Goal: Information Seeking & Learning: Find specific fact

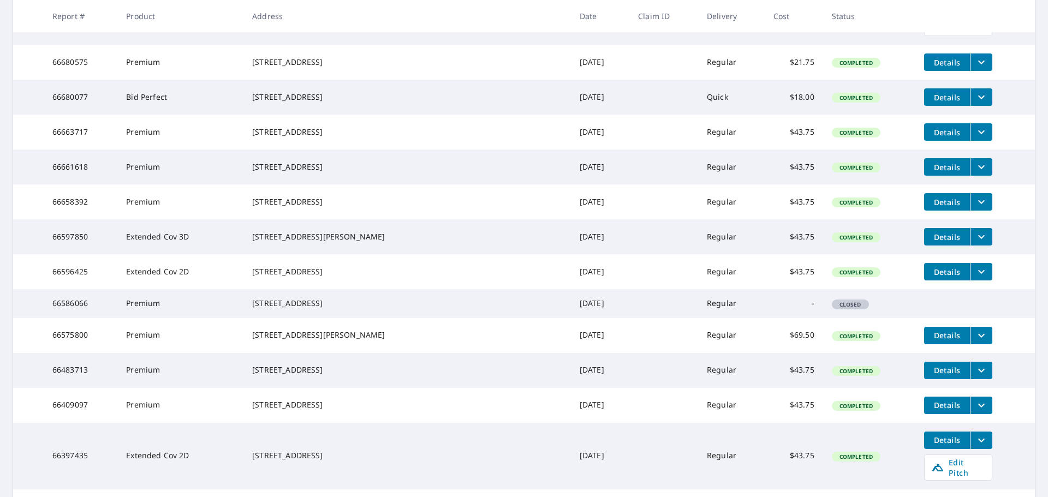
scroll to position [873, 0]
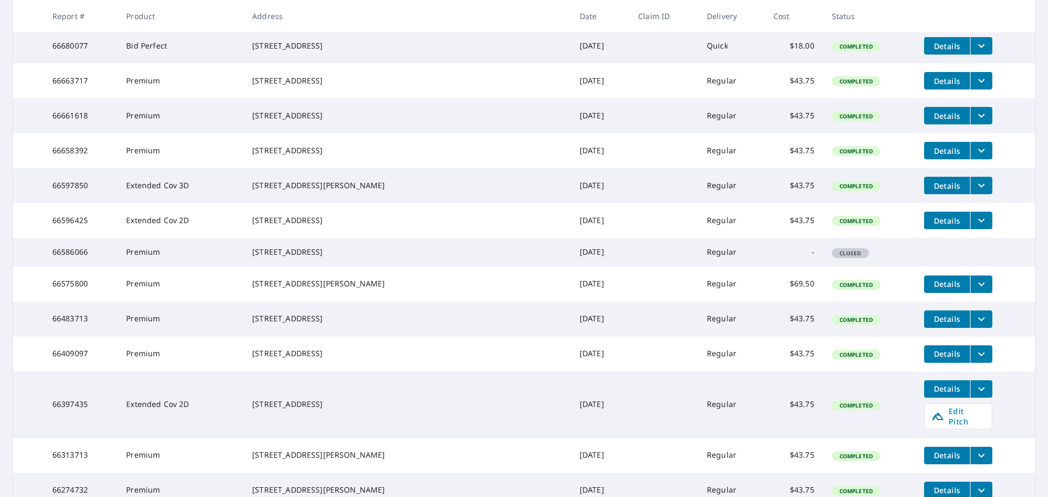
drag, startPoint x: 94, startPoint y: 46, endPoint x: 49, endPoint y: 46, distance: 44.7
copy td "66703714"
drag, startPoint x: 337, startPoint y: 54, endPoint x: 279, endPoint y: 41, distance: 59.2
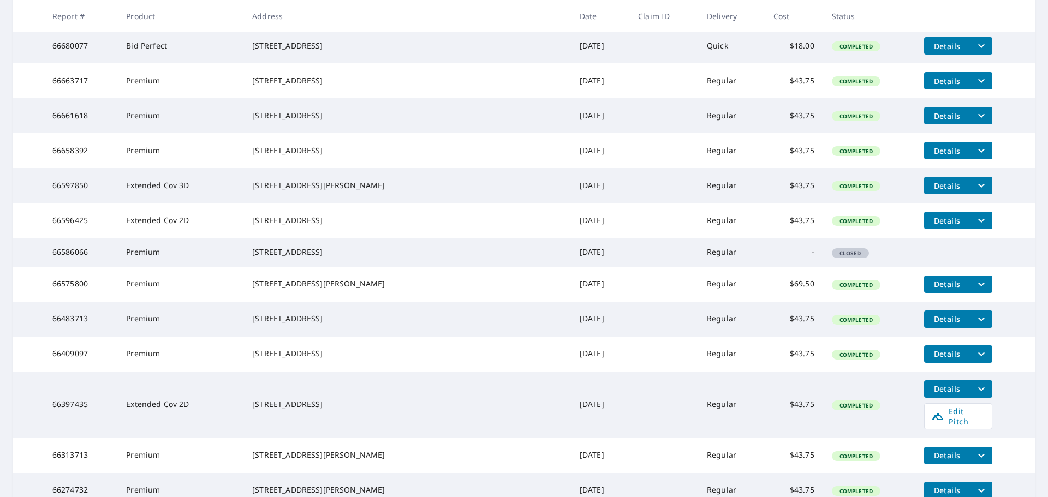
copy div "[STREET_ADDRESS]"
drag, startPoint x: 98, startPoint y: 94, endPoint x: 56, endPoint y: 92, distance: 42.1
click at [56, 28] on td "66680575" at bounding box center [81, 10] width 74 height 35
copy td "66680575"
drag, startPoint x: 368, startPoint y: 98, endPoint x: 280, endPoint y: 92, distance: 88.6
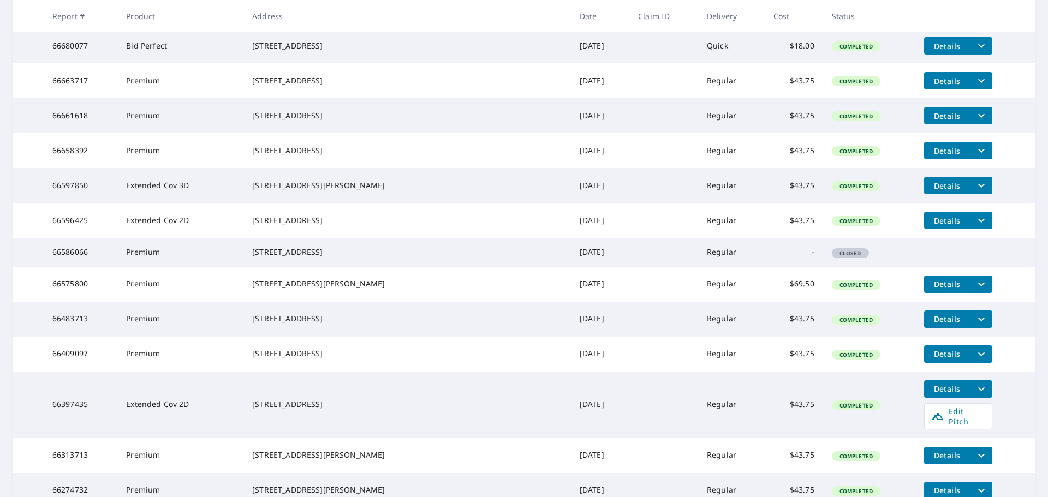
click at [280, 16] on div "[STREET_ADDRESS]" at bounding box center [407, 10] width 310 height 11
copy div "[STREET_ADDRESS]"
drag, startPoint x: 89, startPoint y: 132, endPoint x: 71, endPoint y: 132, distance: 18.6
click at [71, 63] on td "66680077" at bounding box center [81, 45] width 74 height 35
drag, startPoint x: 96, startPoint y: 134, endPoint x: 56, endPoint y: 133, distance: 39.8
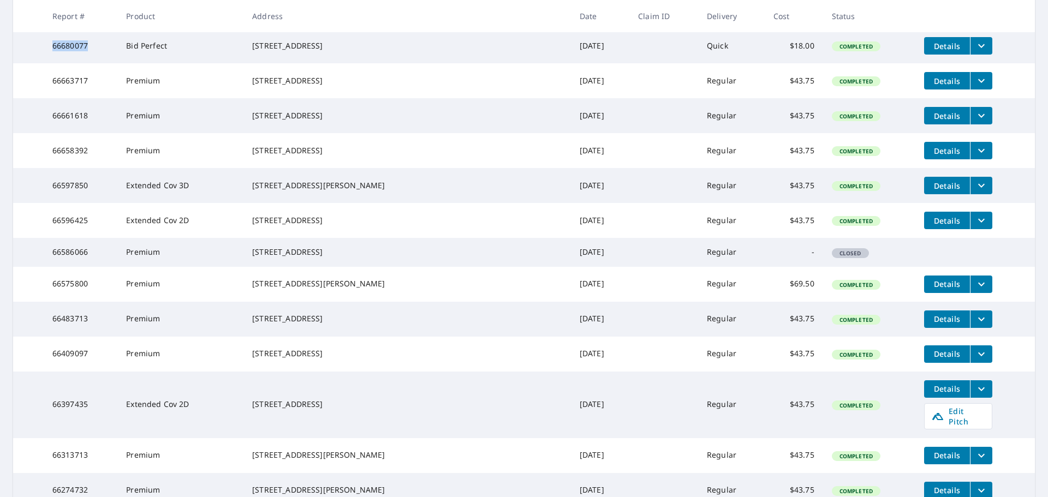
click at [56, 63] on td "66680077" at bounding box center [81, 45] width 74 height 35
copy td "66680077"
drag, startPoint x: 366, startPoint y: 140, endPoint x: 276, endPoint y: 132, distance: 90.4
click at [276, 63] on td "3209 Killington Loop The Villages, FL 32163" at bounding box center [406, 45] width 327 height 35
copy div "3209 Killington Loop The Villages, FL 32163"
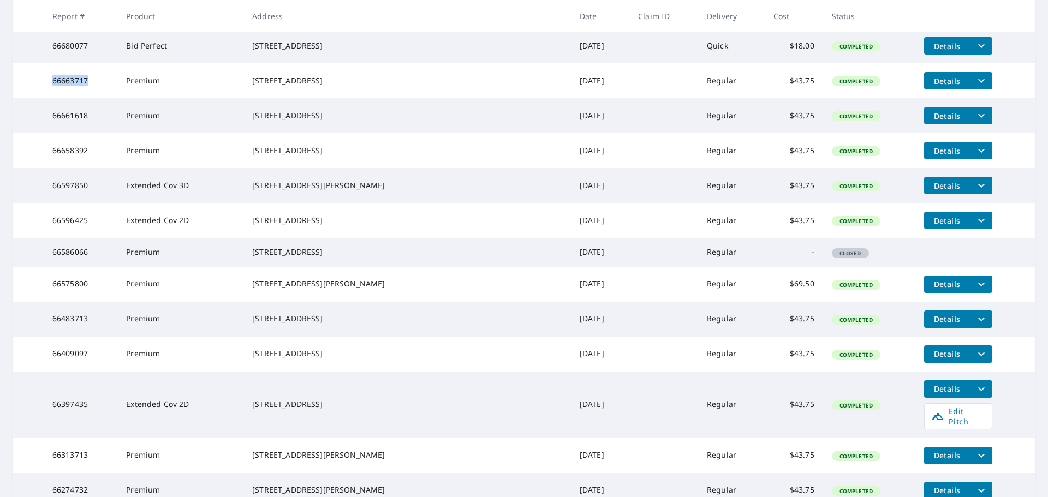
drag, startPoint x: 101, startPoint y: 172, endPoint x: 56, endPoint y: 170, distance: 44.8
click at [56, 98] on td "66663717" at bounding box center [81, 80] width 74 height 35
copy td "66663717"
drag, startPoint x: 361, startPoint y: 177, endPoint x: 277, endPoint y: 173, distance: 84.7
click at [277, 98] on td "2421 Tamarindo Dr The Villages, FL 32162" at bounding box center [406, 80] width 327 height 35
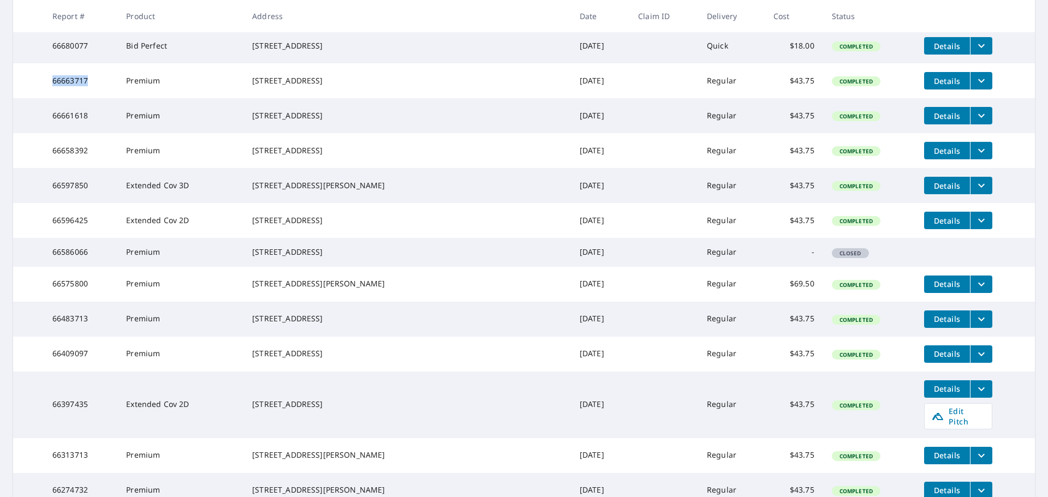
copy div "2421 Tamarindo Dr The Villages, FL 32162"
drag, startPoint x: 96, startPoint y: 212, endPoint x: 48, endPoint y: 212, distance: 48.0
click at [48, 133] on td "66661618" at bounding box center [81, 115] width 74 height 35
copy td "66661618"
drag, startPoint x: 279, startPoint y: 210, endPoint x: 336, endPoint y: 218, distance: 56.7
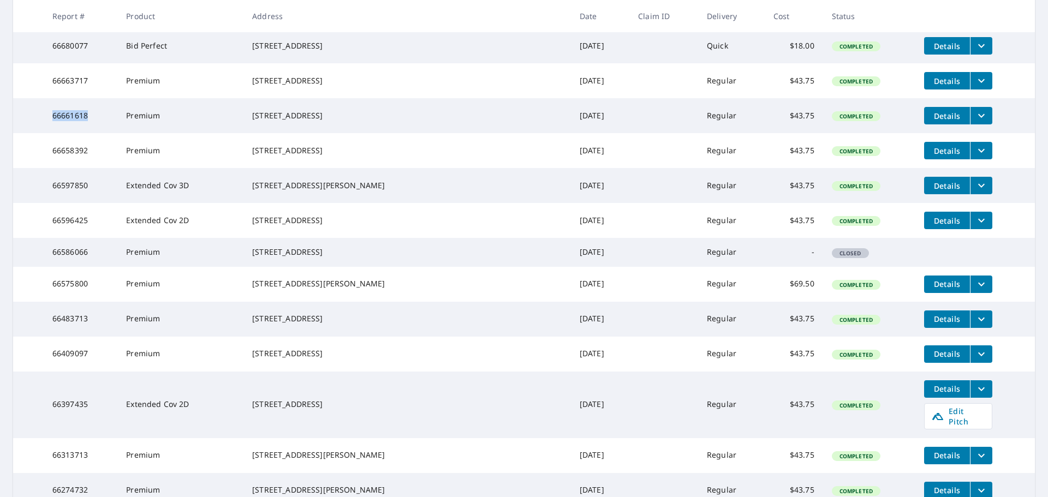
click at [336, 121] on div "5392 NW 65th Pl Ocala, FL 34482" at bounding box center [407, 115] width 310 height 11
copy div "5392 NW 65th Pl Ocala, FL 34482"
drag, startPoint x: 57, startPoint y: 253, endPoint x: 91, endPoint y: 250, distance: 33.9
click at [91, 168] on td "66658392" at bounding box center [81, 150] width 74 height 35
drag, startPoint x: 279, startPoint y: 244, endPoint x: 357, endPoint y: 255, distance: 78.7
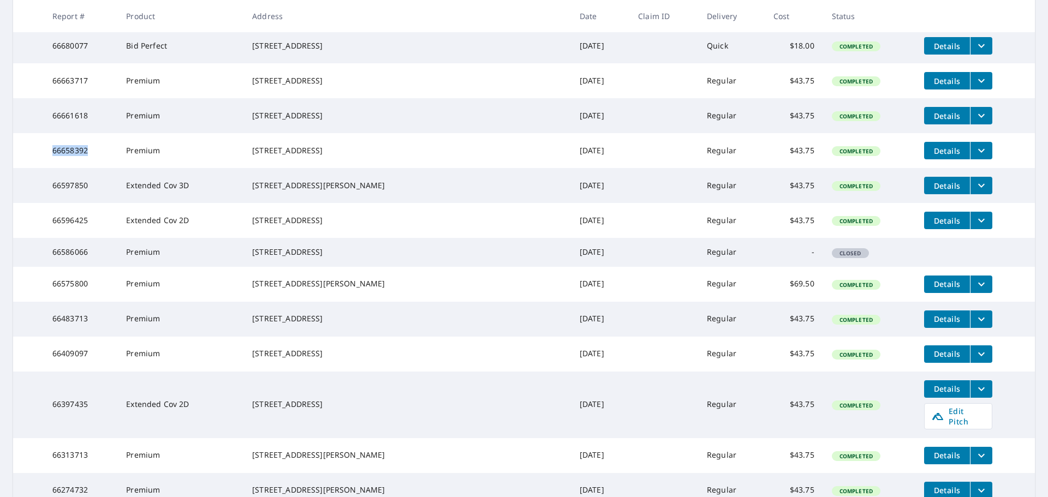
click at [357, 156] on div "859 Yemassee Loop The Villages, FL 32162" at bounding box center [407, 150] width 310 height 11
drag, startPoint x: 70, startPoint y: 290, endPoint x: 46, endPoint y: 289, distance: 24.6
click at [46, 203] on tr "66597850 Extended Cov 3D 4526 Nw 36th Dr Gainesville, FL 32605 Jul 24, 2025 Reg…" at bounding box center [523, 185] width 1021 height 35
drag, startPoint x: 357, startPoint y: 295, endPoint x: 278, endPoint y: 285, distance: 79.2
click at [278, 191] on div "4526 Nw 36th Dr Gainesville, FL 32605" at bounding box center [407, 185] width 310 height 11
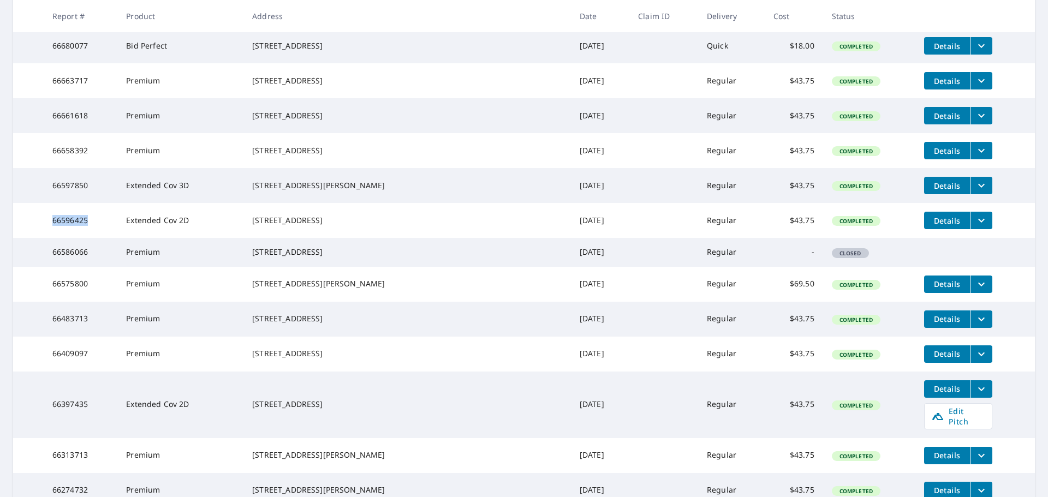
drag, startPoint x: 98, startPoint y: 330, endPoint x: 55, endPoint y: 330, distance: 43.7
click at [55, 238] on td "66596425" at bounding box center [81, 220] width 74 height 35
drag, startPoint x: 356, startPoint y: 335, endPoint x: 280, endPoint y: 321, distance: 77.1
click at [280, 226] on div "2014 Nw 36th St Gainesville, FL 32605" at bounding box center [407, 220] width 310 height 11
drag, startPoint x: 94, startPoint y: 409, endPoint x: 53, endPoint y: 409, distance: 40.9
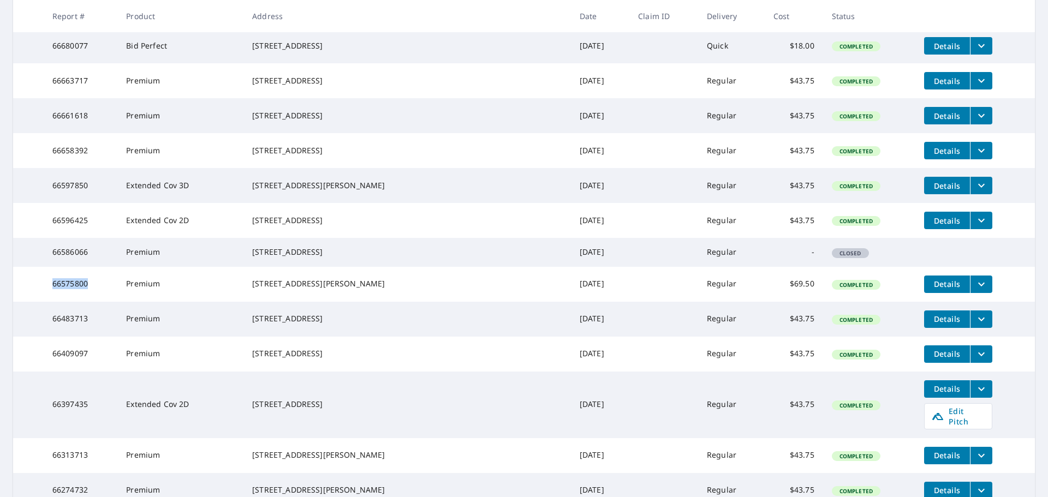
click at [53, 302] on td "66575800" at bounding box center [81, 284] width 74 height 35
drag, startPoint x: 353, startPoint y: 414, endPoint x: 278, endPoint y: 409, distance: 75.5
click at [278, 302] on td "6114 SE Stetson Rd Belleview, FL 34420" at bounding box center [406, 284] width 327 height 35
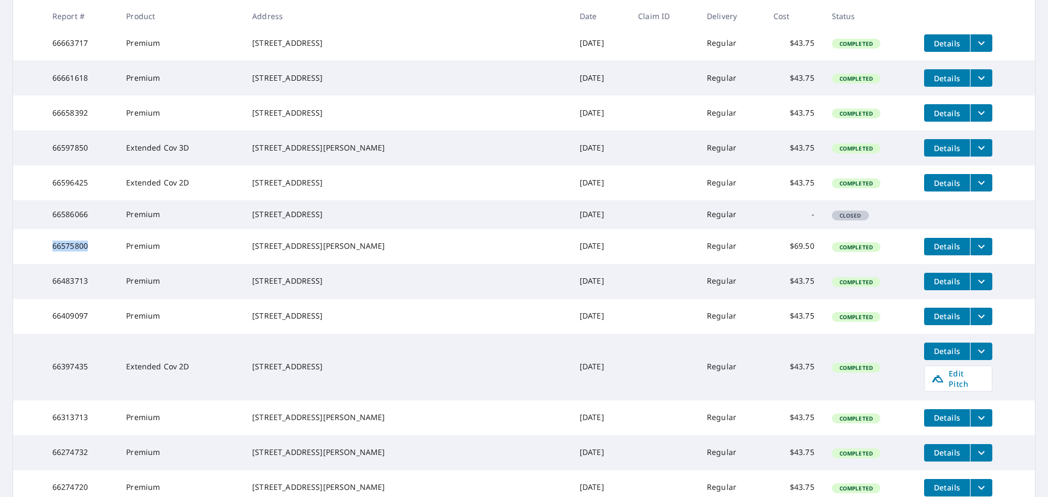
scroll to position [928, 0]
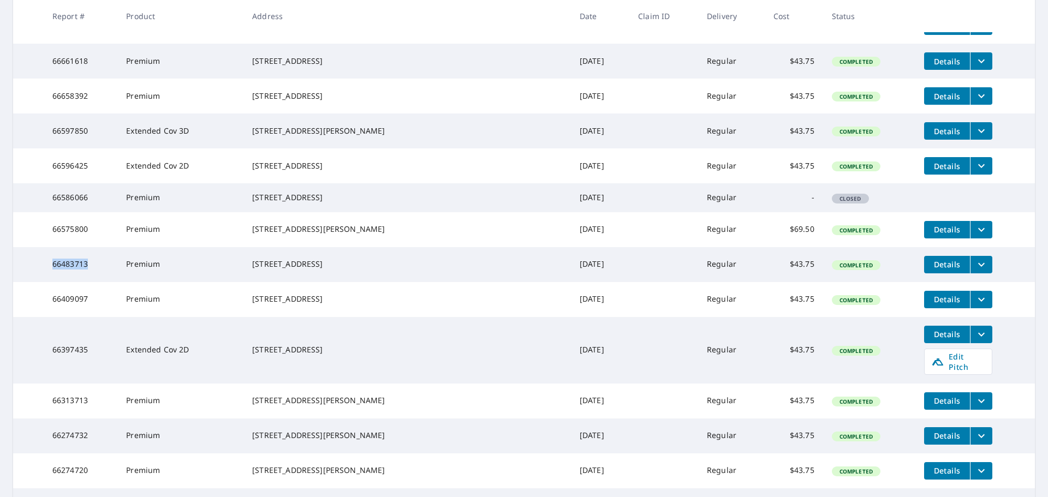
drag, startPoint x: 77, startPoint y: 393, endPoint x: 55, endPoint y: 394, distance: 22.9
click at [55, 282] on td "66483713" at bounding box center [81, 264] width 74 height 35
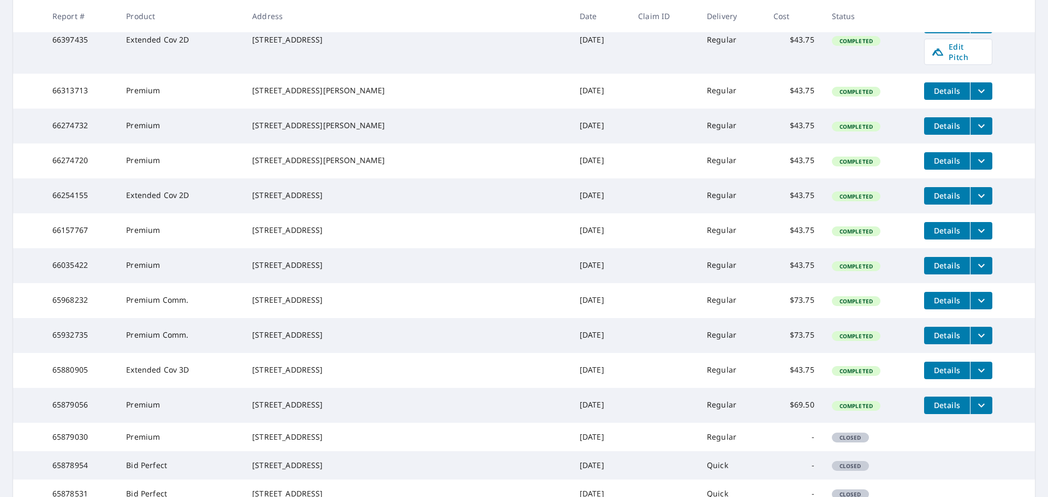
scroll to position [1255, 0]
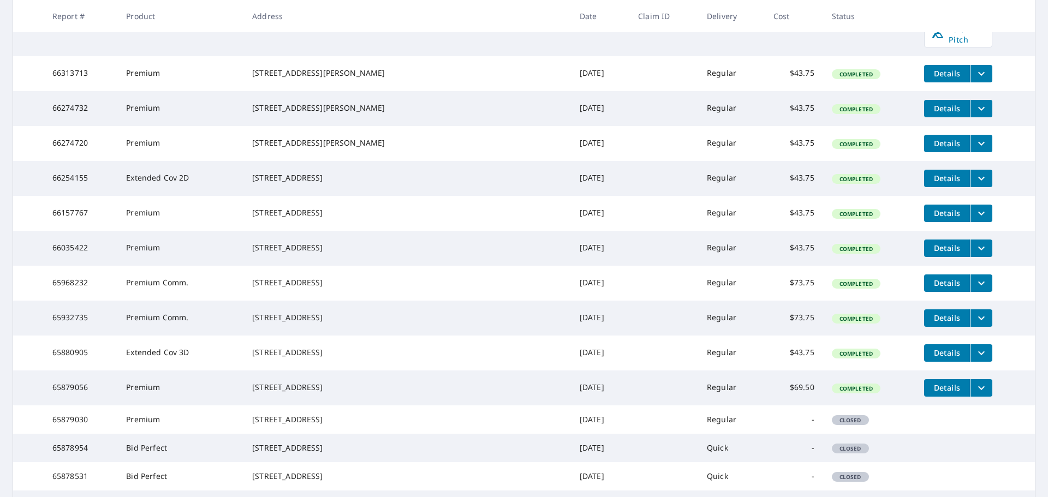
drag, startPoint x: 338, startPoint y: 69, endPoint x: 278, endPoint y: 61, distance: 60.0
drag, startPoint x: 85, startPoint y: 108, endPoint x: 58, endPoint y: 108, distance: 27.3
drag, startPoint x: 349, startPoint y: 113, endPoint x: 280, endPoint y: 103, distance: 68.9
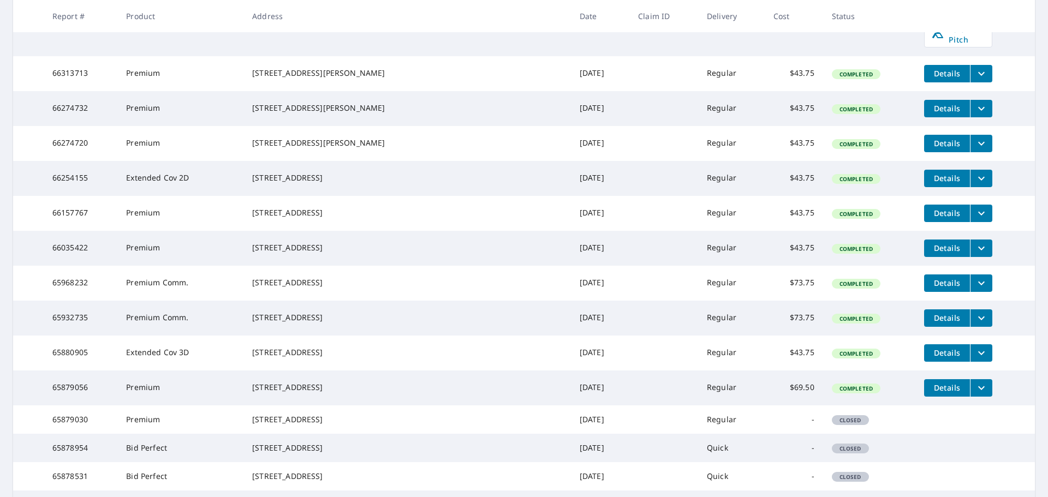
drag, startPoint x: 94, startPoint y: 152, endPoint x: 53, endPoint y: 153, distance: 41.5
click at [53, 56] on td "66397435" at bounding box center [81, 23] width 74 height 67
drag, startPoint x: 345, startPoint y: 159, endPoint x: 278, endPoint y: 152, distance: 67.0
click at [278, 28] on div "48 NE 1st Ave Williston, FL 32696" at bounding box center [407, 22] width 310 height 11
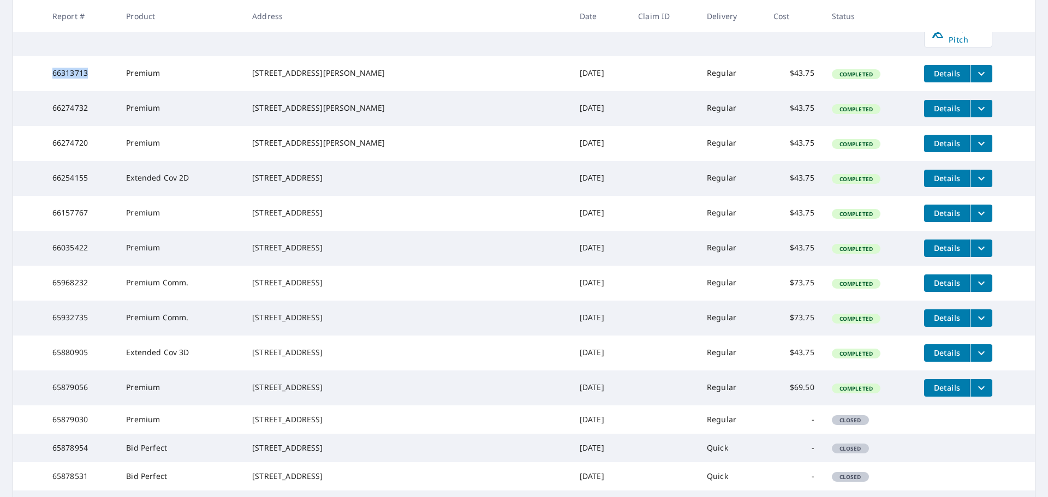
drag, startPoint x: 63, startPoint y: 205, endPoint x: 90, endPoint y: 206, distance: 27.3
click at [90, 91] on td "66313713" at bounding box center [81, 73] width 74 height 35
drag, startPoint x: 276, startPoint y: 200, endPoint x: 343, endPoint y: 208, distance: 67.6
click at [343, 91] on td "378 Marion Oaks Ln Ocala, FL 34473" at bounding box center [406, 73] width 327 height 35
drag, startPoint x: 55, startPoint y: 245, endPoint x: 100, endPoint y: 240, distance: 45.6
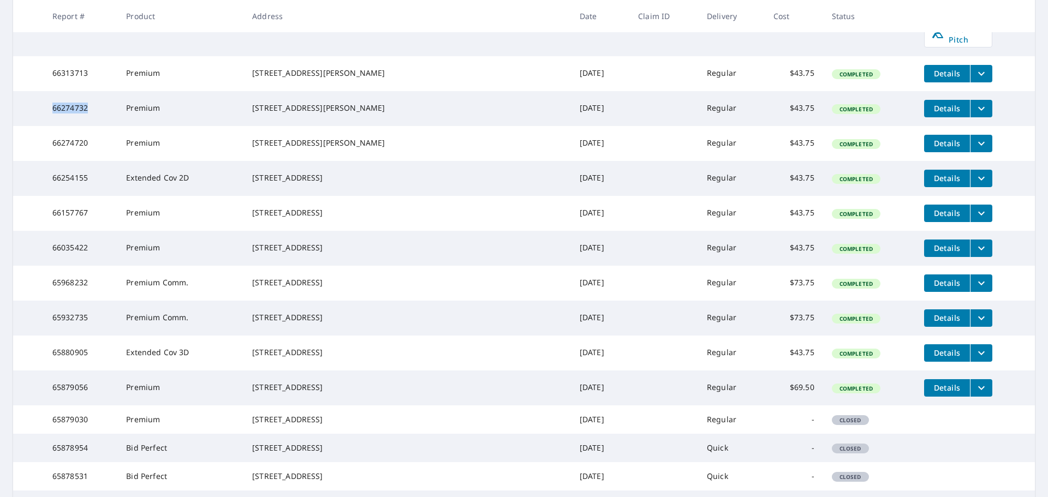
click at [100, 126] on td "66274732" at bounding box center [81, 108] width 74 height 35
drag, startPoint x: 279, startPoint y: 238, endPoint x: 358, endPoint y: 250, distance: 79.5
click at [358, 113] on div "1217 Piney Woods Path The Villages, FL 32163" at bounding box center [407, 108] width 310 height 11
drag, startPoint x: 56, startPoint y: 282, endPoint x: 90, endPoint y: 281, distance: 33.8
click at [90, 161] on td "66274720" at bounding box center [81, 143] width 74 height 35
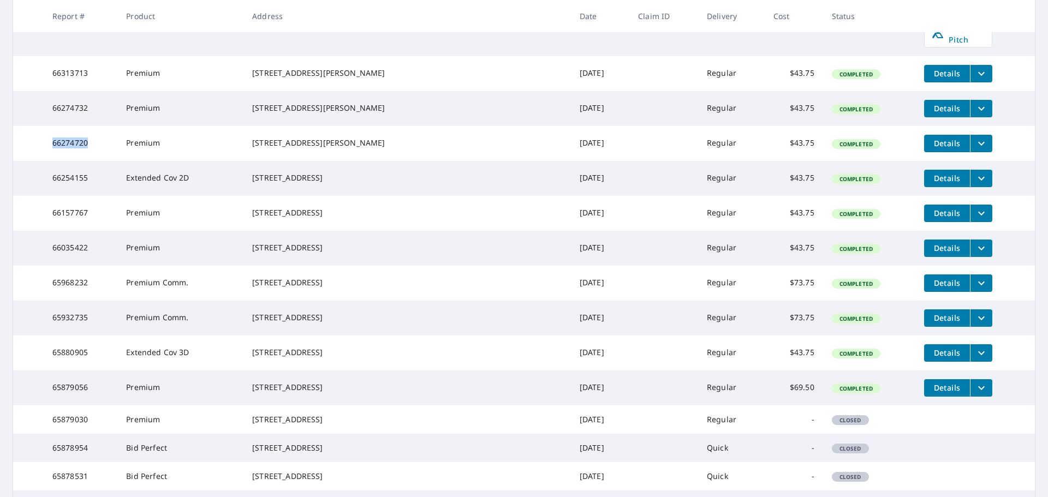
drag, startPoint x: 278, startPoint y: 282, endPoint x: 360, endPoint y: 289, distance: 82.2
click at [360, 148] on div "5751 Barnes Ave The Villages, FL 32163" at bounding box center [407, 143] width 310 height 11
drag, startPoint x: 93, startPoint y: 324, endPoint x: 58, endPoint y: 325, distance: 34.9
click at [58, 196] on td "66254155" at bounding box center [81, 178] width 74 height 35
drag, startPoint x: 357, startPoint y: 331, endPoint x: 277, endPoint y: 319, distance: 81.1
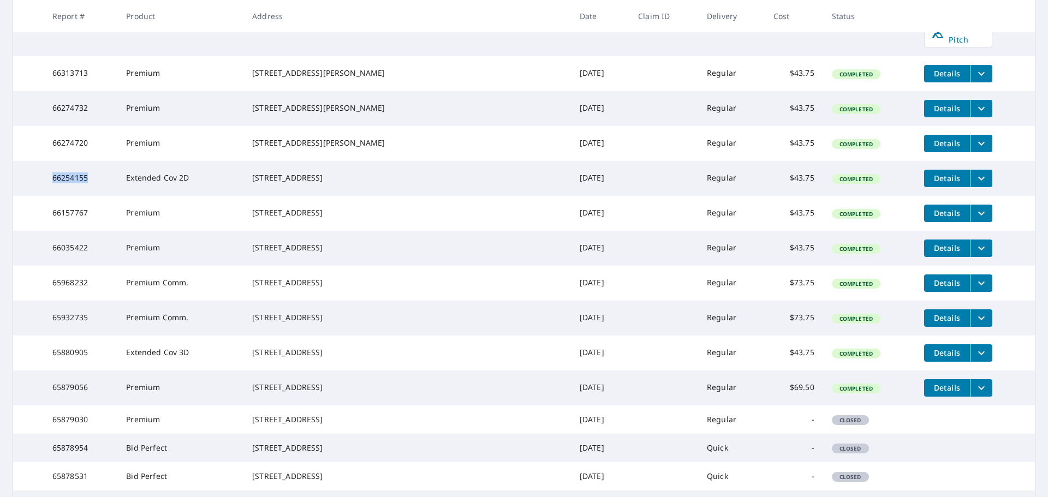
click at [277, 196] on td "11710 SW 16 St Micanopy, FL 32667" at bounding box center [406, 178] width 327 height 35
drag, startPoint x: 55, startPoint y: 360, endPoint x: 91, endPoint y: 356, distance: 35.7
click at [91, 231] on td "66157767" at bounding box center [81, 213] width 74 height 35
drag, startPoint x: 356, startPoint y: 369, endPoint x: 274, endPoint y: 358, distance: 82.6
click at [274, 231] on td "1716 East University Avenue Gainesville, FL 32641" at bounding box center [406, 213] width 327 height 35
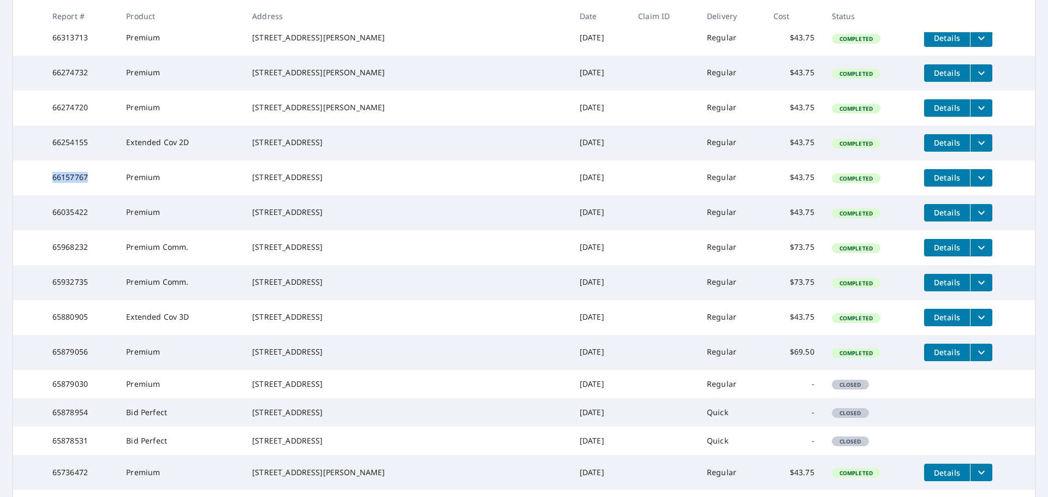
scroll to position [1310, 0]
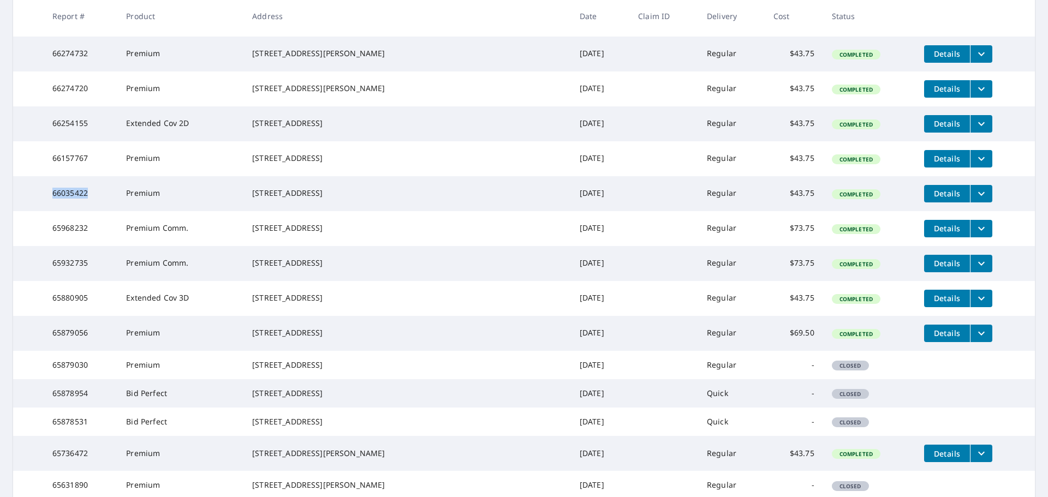
drag, startPoint x: 53, startPoint y: 345, endPoint x: 91, endPoint y: 346, distance: 38.2
click at [91, 211] on td "66035422" at bounding box center [81, 193] width 74 height 35
drag, startPoint x: 334, startPoint y: 351, endPoint x: 279, endPoint y: 343, distance: 55.2
click at [279, 199] on div "8381 SW 135th Loop Ocala, FL 34473" at bounding box center [407, 193] width 310 height 11
drag, startPoint x: 96, startPoint y: 386, endPoint x: 45, endPoint y: 385, distance: 51.3
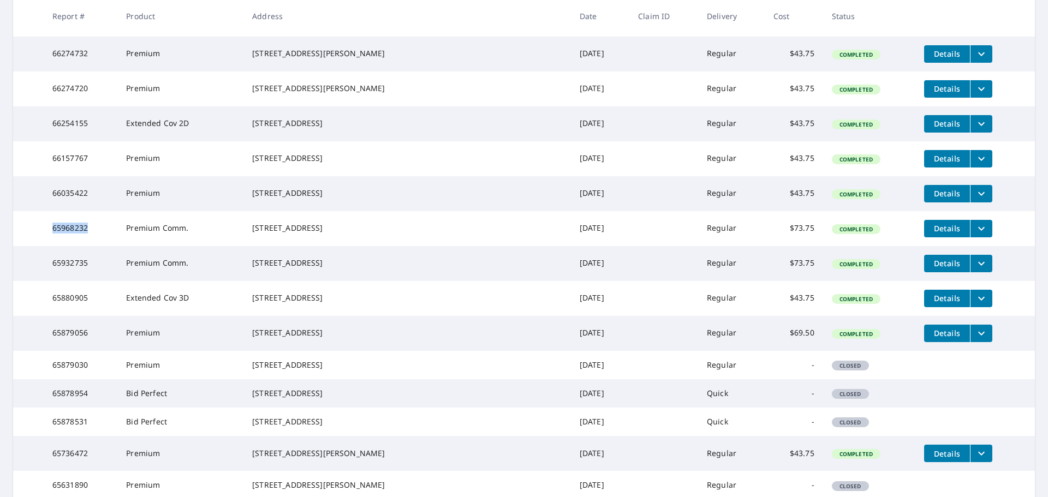
click at [45, 246] on tr "65968232 Premium Comm. 3133 Southwest 32nd Avenue Ocala, FL 34474 Jun 19, 2025 …" at bounding box center [523, 228] width 1021 height 35
drag, startPoint x: 348, startPoint y: 396, endPoint x: 279, endPoint y: 381, distance: 70.3
click at [279, 234] on div "3133 Southwest 32nd Avenue Ocala, FL 34474" at bounding box center [407, 228] width 310 height 11
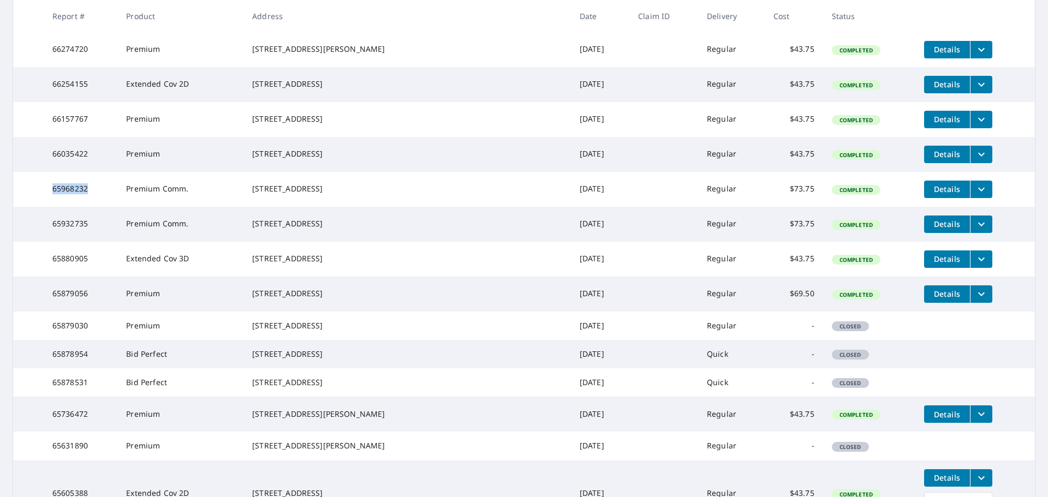
scroll to position [1419, 0]
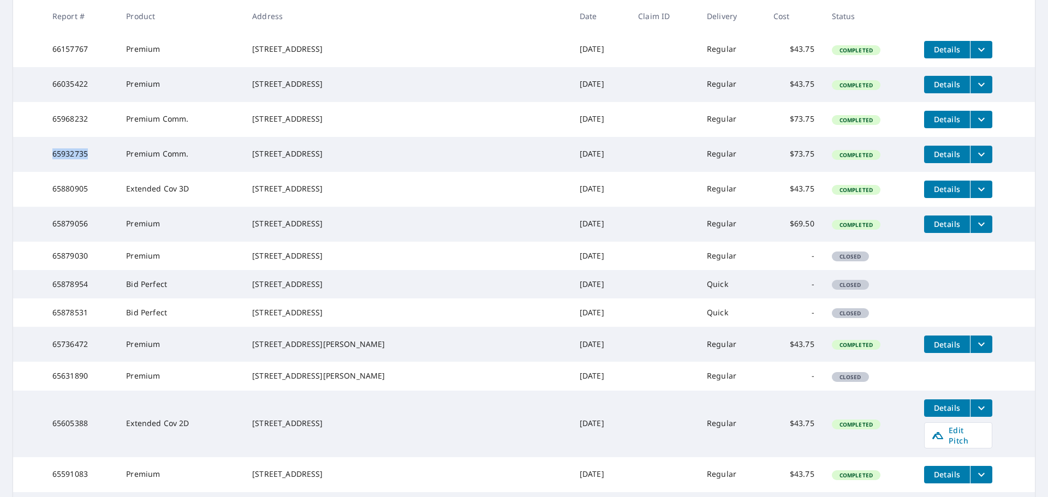
drag, startPoint x: 92, startPoint y: 316, endPoint x: 57, endPoint y: 316, distance: 34.9
click at [57, 172] on td "65932735" at bounding box center [81, 154] width 74 height 35
drag, startPoint x: 353, startPoint y: 324, endPoint x: 271, endPoint y: 313, distance: 83.1
click at [271, 172] on td "18 Northwest 8th Avenue Gainesville, FL 32601" at bounding box center [406, 154] width 327 height 35
drag, startPoint x: 98, startPoint y: 394, endPoint x: 47, endPoint y: 390, distance: 50.3
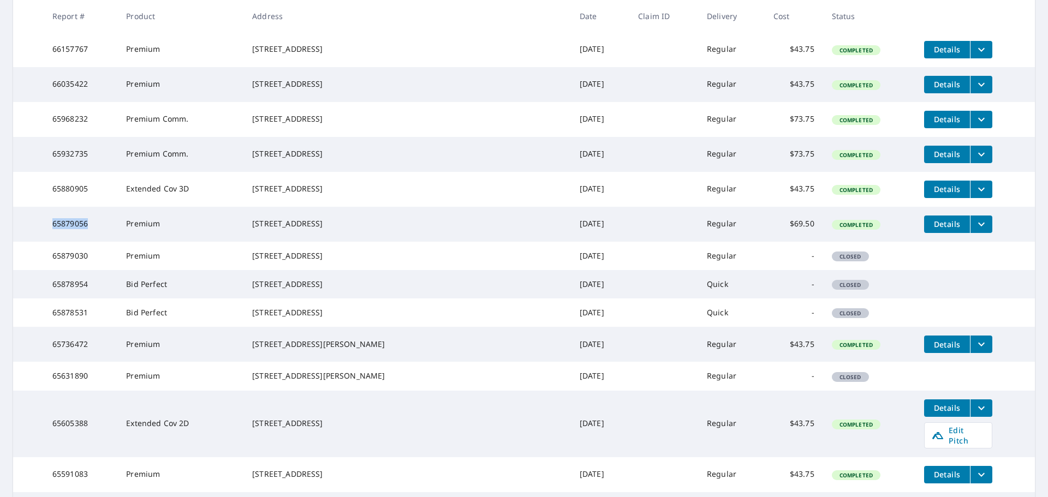
click at [47, 242] on td "65879056" at bounding box center [81, 224] width 74 height 35
drag, startPoint x: 337, startPoint y: 404, endPoint x: 277, endPoint y: 395, distance: 60.7
click at [277, 242] on td "5223 NW 35th Lane Rd Ocala, FL 34482" at bounding box center [406, 224] width 327 height 35
drag, startPoint x: 56, startPoint y: 351, endPoint x: 91, endPoint y: 355, distance: 35.7
click at [91, 207] on td "65880905" at bounding box center [81, 189] width 74 height 35
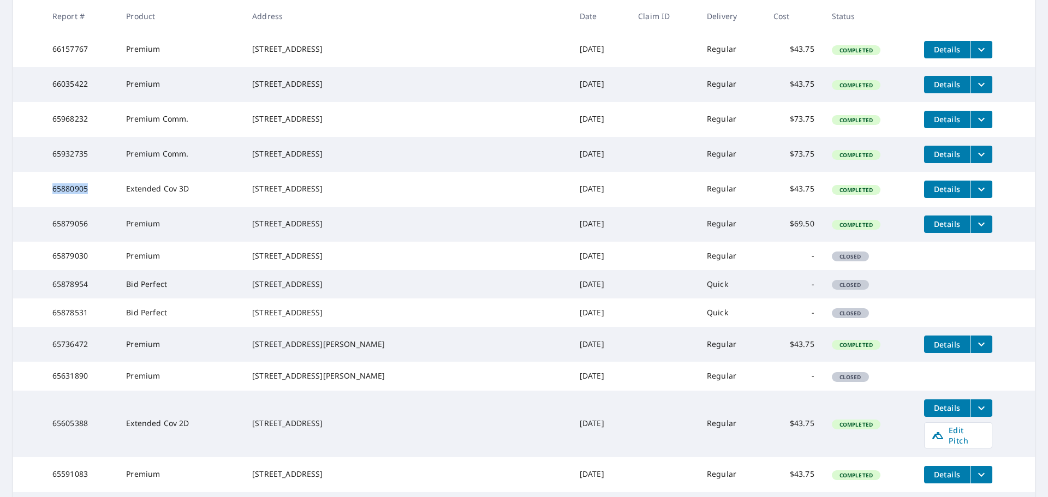
drag, startPoint x: 276, startPoint y: 346, endPoint x: 356, endPoint y: 365, distance: 82.9
click at [356, 207] on td "4106 Southwest 19th Drive Gainesville, FL 32608" at bounding box center [406, 189] width 327 height 35
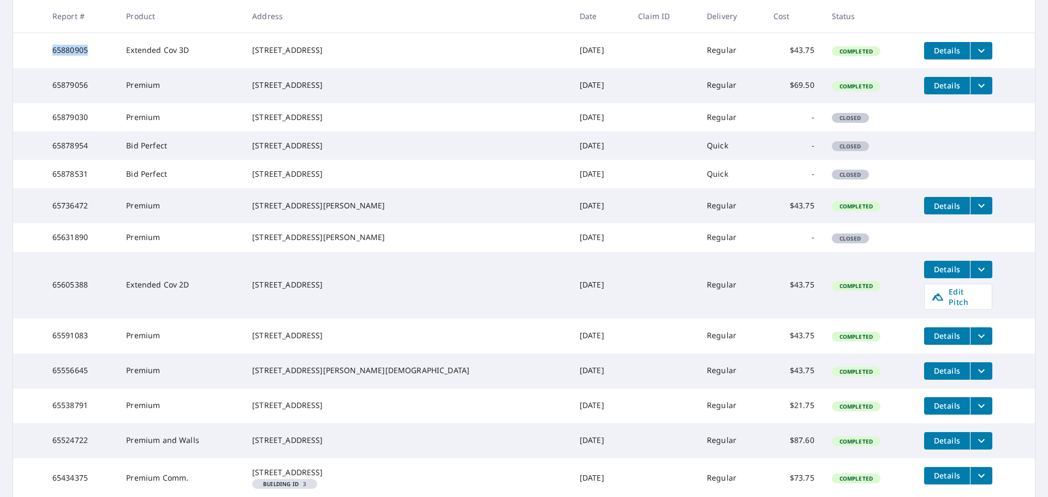
scroll to position [1582, 0]
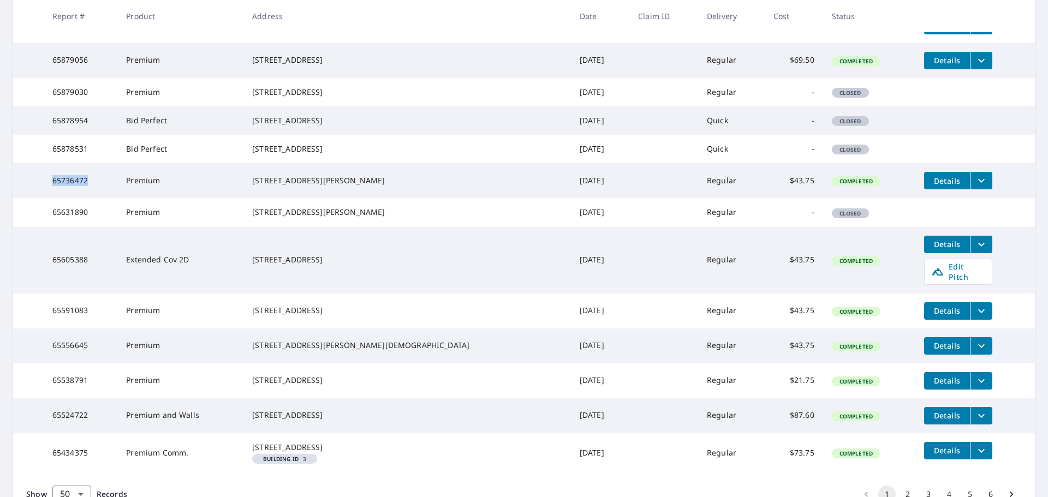
drag, startPoint x: 91, startPoint y: 387, endPoint x: 58, endPoint y: 386, distance: 32.2
click at [58, 198] on td "65736472" at bounding box center [81, 180] width 74 height 35
drag, startPoint x: 354, startPoint y: 393, endPoint x: 276, endPoint y: 386, distance: 77.8
click at [276, 198] on td "6220 NW 36th Dr Gainesville, FL 32653" at bounding box center [406, 180] width 327 height 35
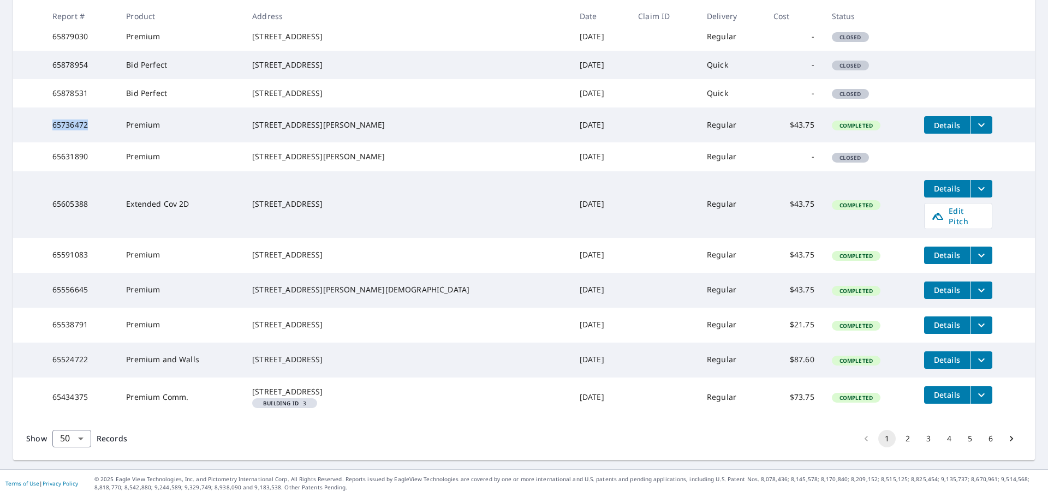
scroll to position [1801, 0]
drag, startPoint x: 101, startPoint y: 261, endPoint x: 57, endPoint y: 261, distance: 44.2
click at [57, 238] on td "65605388" at bounding box center [81, 204] width 74 height 67
drag, startPoint x: 337, startPoint y: 262, endPoint x: 275, endPoint y: 254, distance: 62.8
click at [275, 238] on td "1208 SE 37th Ter Ocala, FL 34471" at bounding box center [406, 204] width 327 height 67
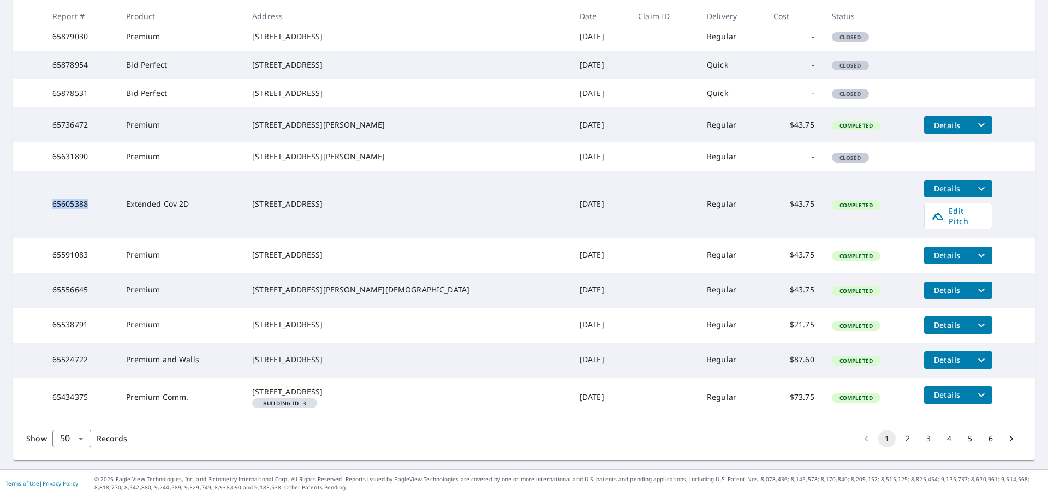
drag, startPoint x: 93, startPoint y: 261, endPoint x: 49, endPoint y: 256, distance: 44.5
click at [49, 238] on td "65605388" at bounding box center [81, 204] width 74 height 67
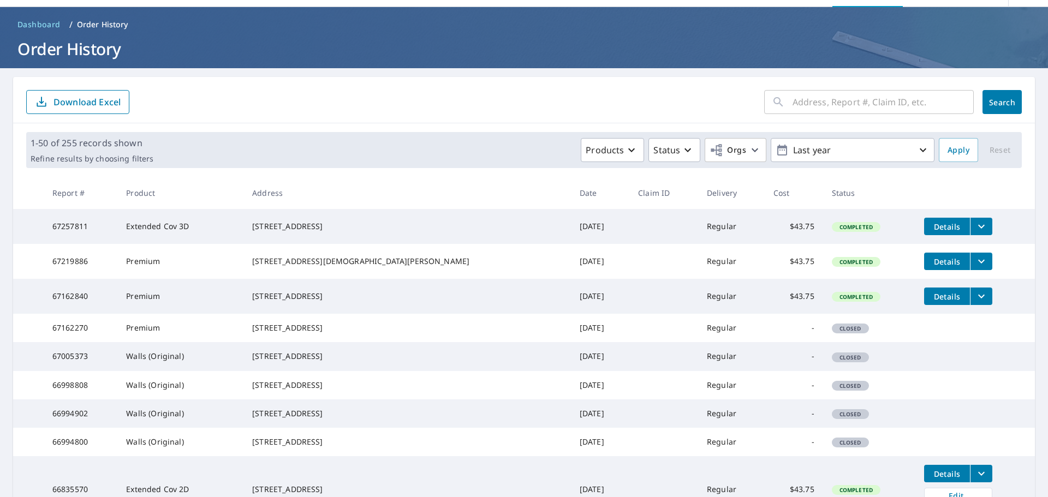
scroll to position [0, 0]
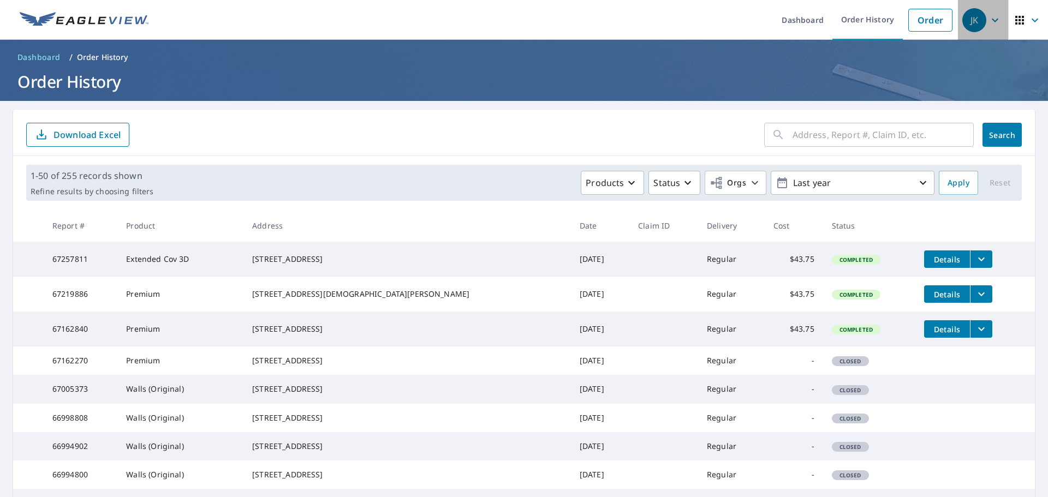
click at [966, 11] on div "JK" at bounding box center [974, 20] width 24 height 24
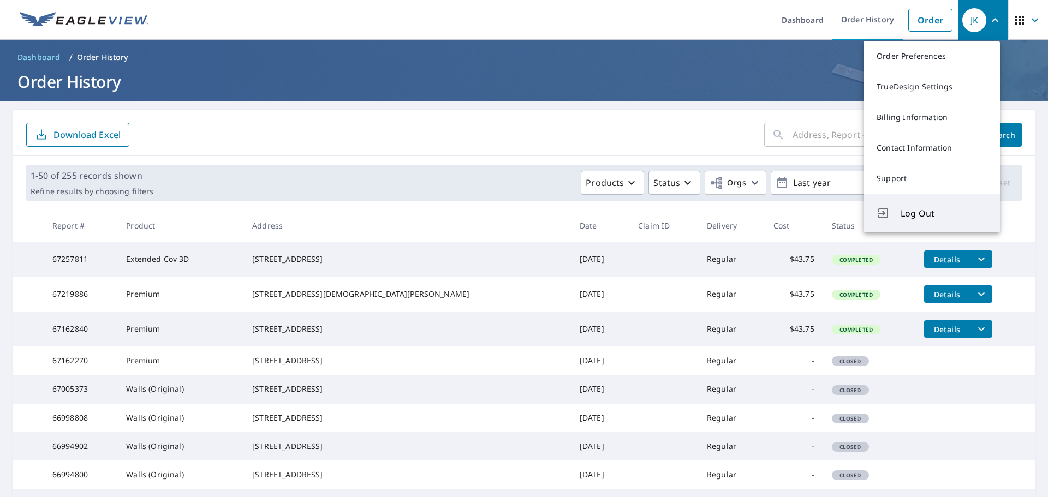
click at [909, 204] on button "Log Out" at bounding box center [931, 213] width 136 height 39
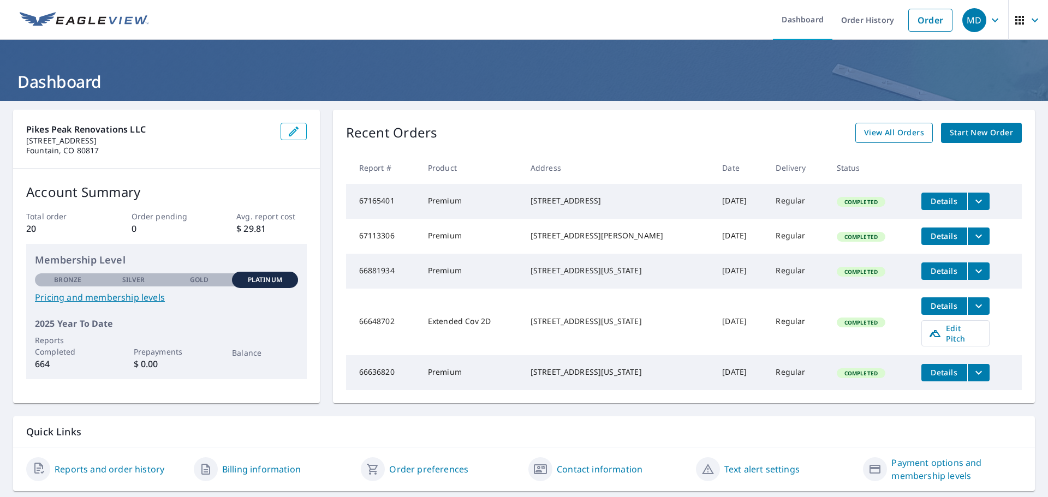
click at [872, 135] on span "View All Orders" at bounding box center [894, 133] width 60 height 14
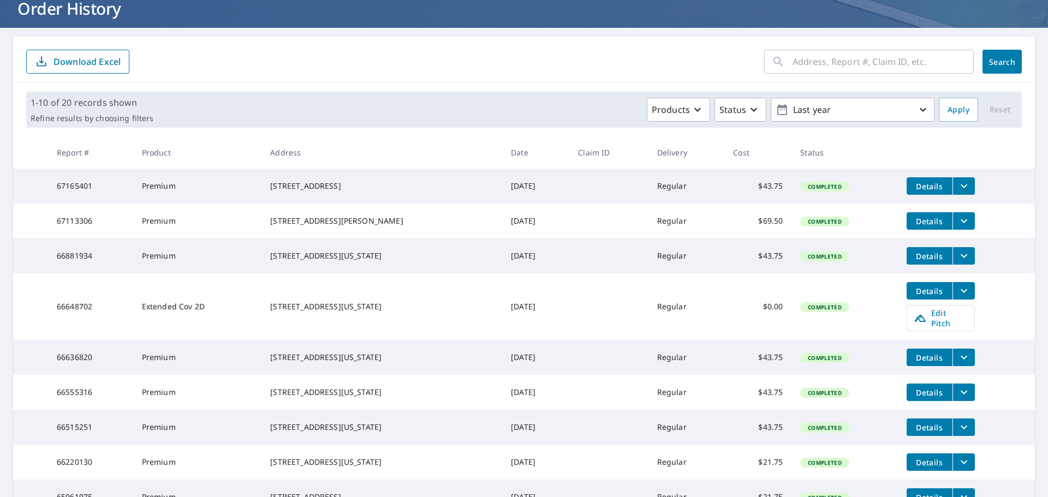
scroll to position [55, 0]
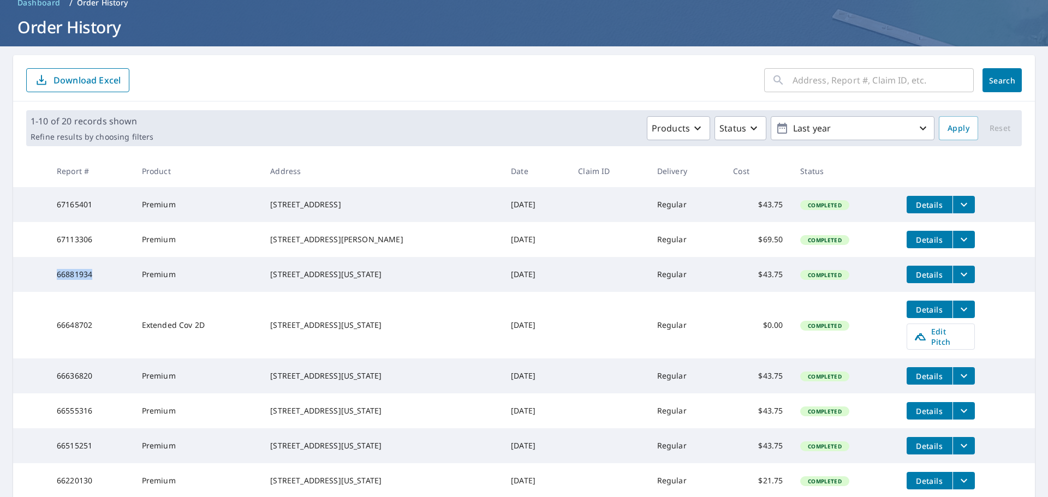
drag, startPoint x: 94, startPoint y: 283, endPoint x: 52, endPoint y: 286, distance: 42.1
click at [52, 286] on td "66881934" at bounding box center [90, 274] width 85 height 35
copy td "66881934"
drag, startPoint x: 378, startPoint y: 291, endPoint x: 269, endPoint y: 277, distance: 109.4
click at [269, 277] on td "6285 Roundup Butte Street Colorado Springs, CO 80925" at bounding box center [381, 274] width 241 height 35
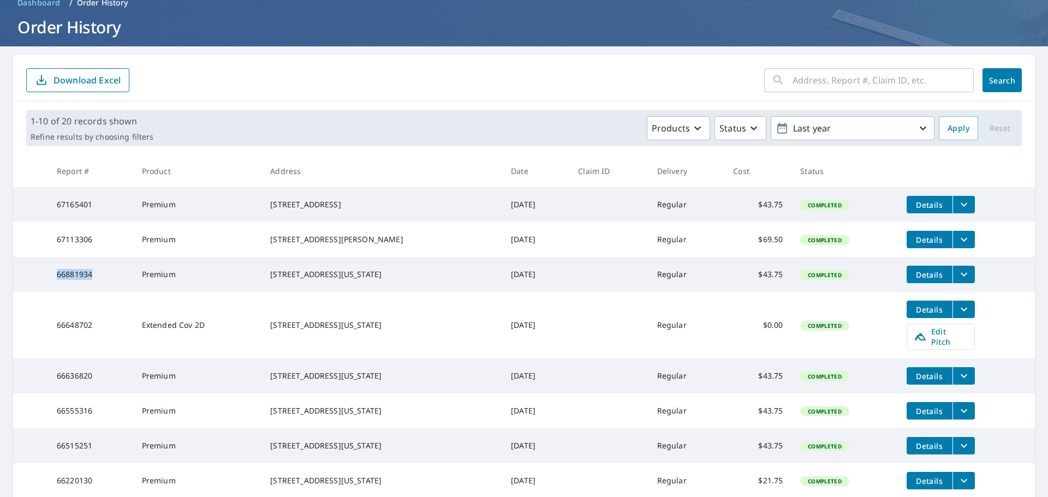
copy div "6285 Roundup Butte Street Colorado Springs, CO 80925"
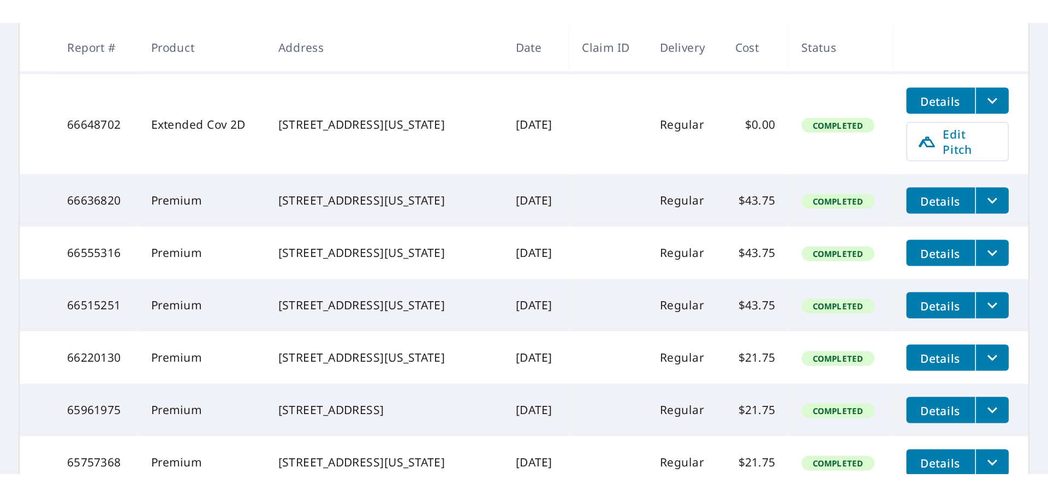
scroll to position [327, 0]
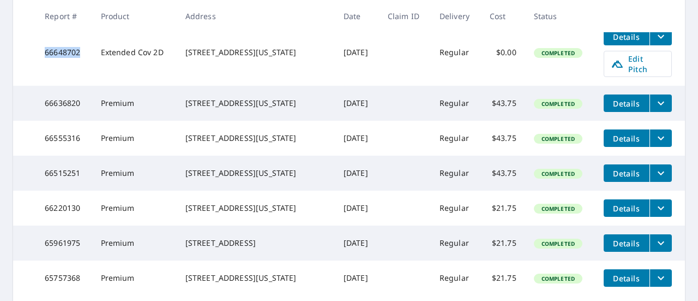
drag, startPoint x: 86, startPoint y: 62, endPoint x: 45, endPoint y: 61, distance: 40.9
click at [45, 61] on td "66648702" at bounding box center [64, 52] width 56 height 67
copy td "66648702"
drag, startPoint x: 184, startPoint y: 56, endPoint x: 294, endPoint y: 79, distance: 111.5
click at [294, 79] on td "1416 Ivy Place Colorado Springs, CO 80905" at bounding box center [256, 52] width 158 height 67
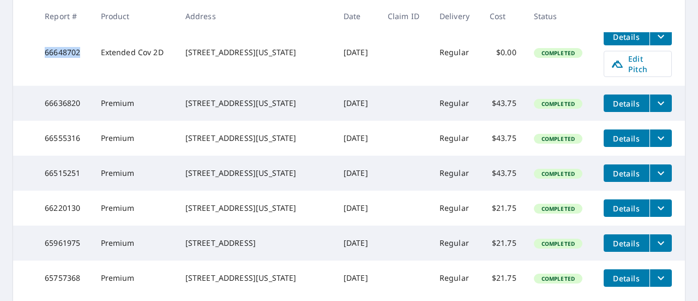
copy div "1416 Ivy Place Colorado Springs, CO 80905"
drag, startPoint x: 183, startPoint y: 142, endPoint x: 287, endPoint y: 160, distance: 105.2
click at [287, 156] on td "4235 Star Ranch Road Colorado Springs, CO 80906" at bounding box center [256, 138] width 158 height 35
copy div "4235 Star Ranch Road Colorado Springs, CO 80906"
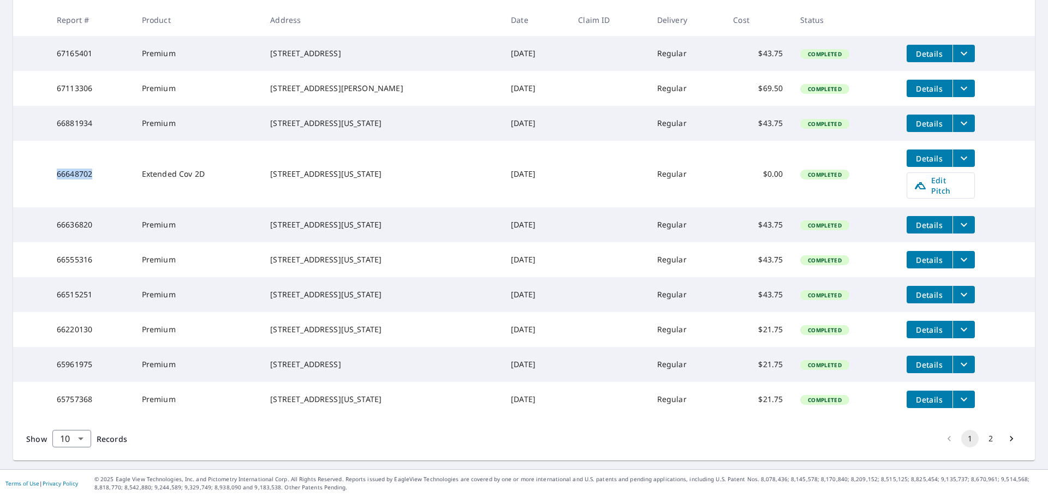
scroll to position [237, 0]
drag, startPoint x: 268, startPoint y: 275, endPoint x: 387, endPoint y: 284, distance: 118.7
click at [387, 284] on td "3198 Banjo Drive Colorado Springs, CO 80918" at bounding box center [381, 294] width 241 height 35
copy div "3198 Banjo Drive Colorado Springs, CO 80918"
drag, startPoint x: 269, startPoint y: 313, endPoint x: 375, endPoint y: 333, distance: 107.8
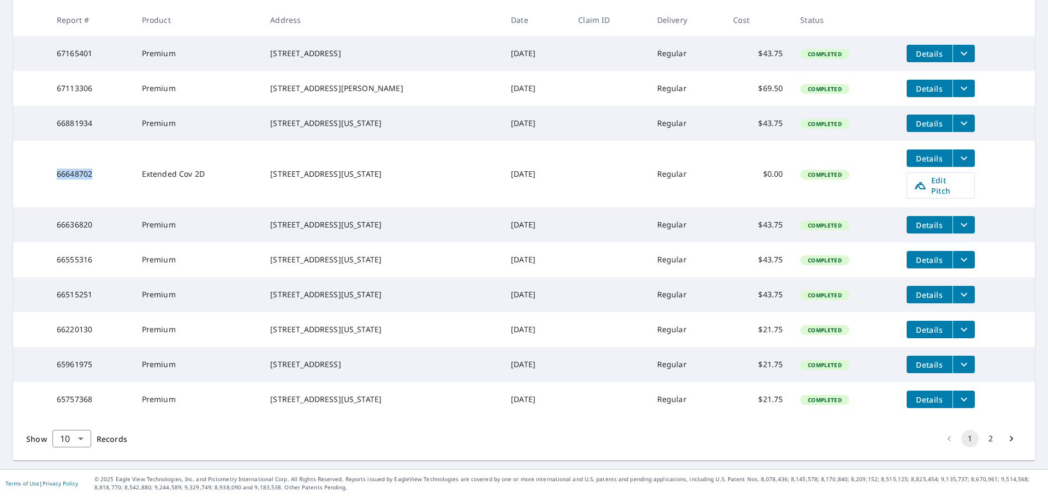
click at [375, 333] on td "4409 Anvil Drive Colorado Springs, CO 80925" at bounding box center [381, 329] width 241 height 35
copy div "4409 Anvil Drive Colorado Springs, CO 80925"
drag, startPoint x: 384, startPoint y: 399, endPoint x: 268, endPoint y: 387, distance: 116.4
click at [268, 387] on td "1245 Sandpiper Drive Colorado Springs, CO 80916" at bounding box center [381, 399] width 241 height 35
copy div "1245 Sandpiper Drive Colorado Springs, CO 80916"
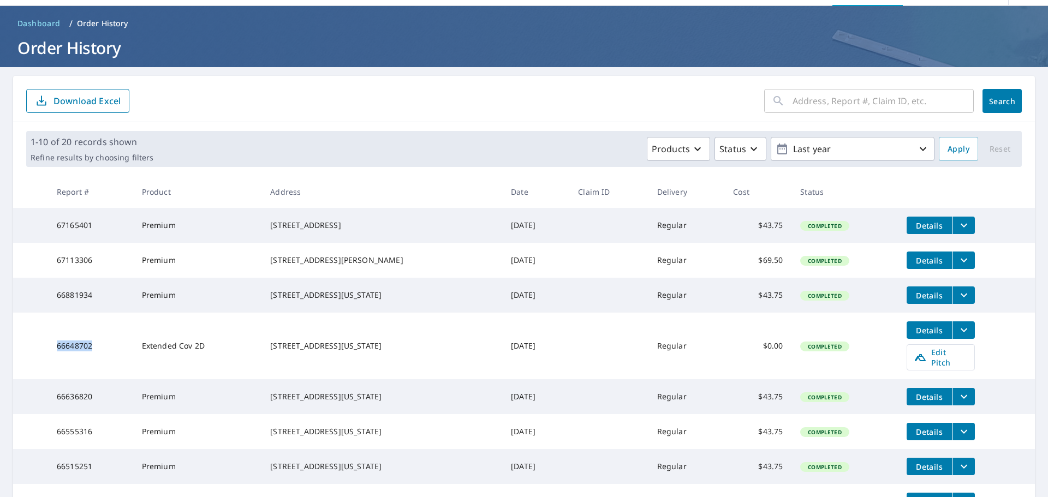
scroll to position [0, 0]
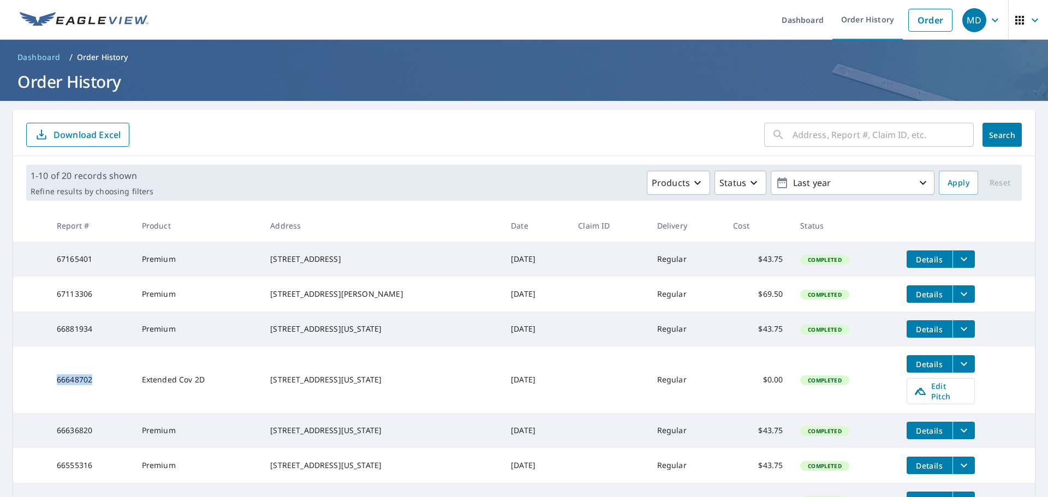
click at [988, 21] on icon "button" at bounding box center [994, 20] width 13 height 13
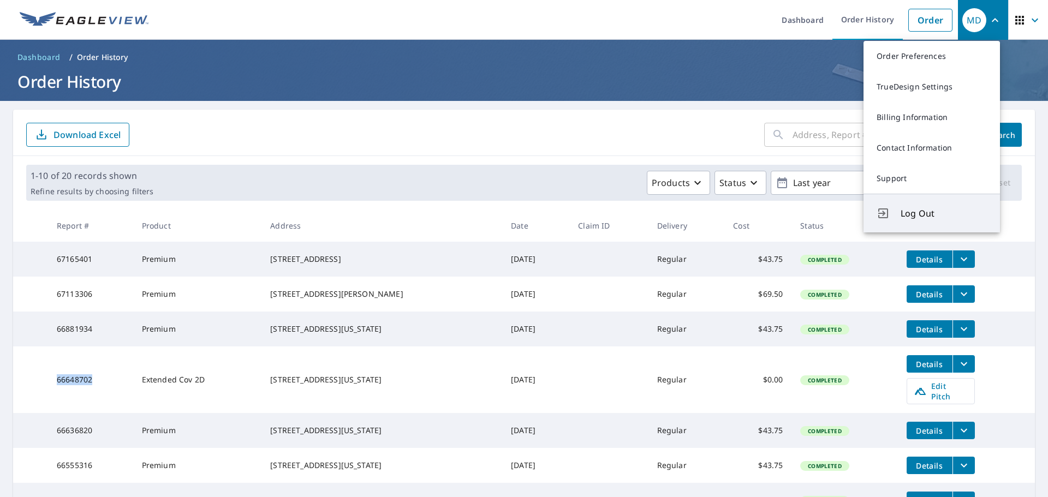
click at [910, 216] on span "Log Out" at bounding box center [943, 213] width 86 height 13
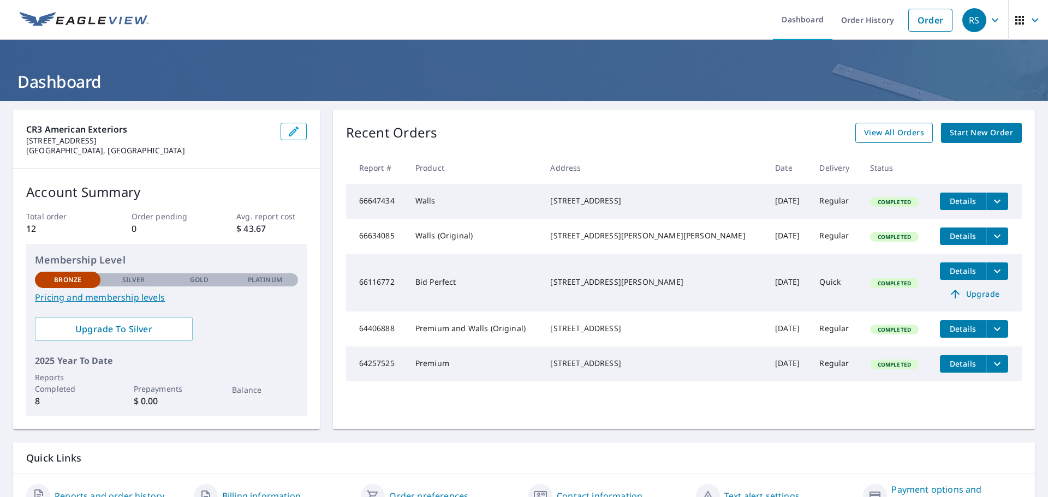
click at [867, 131] on span "View All Orders" at bounding box center [894, 133] width 60 height 14
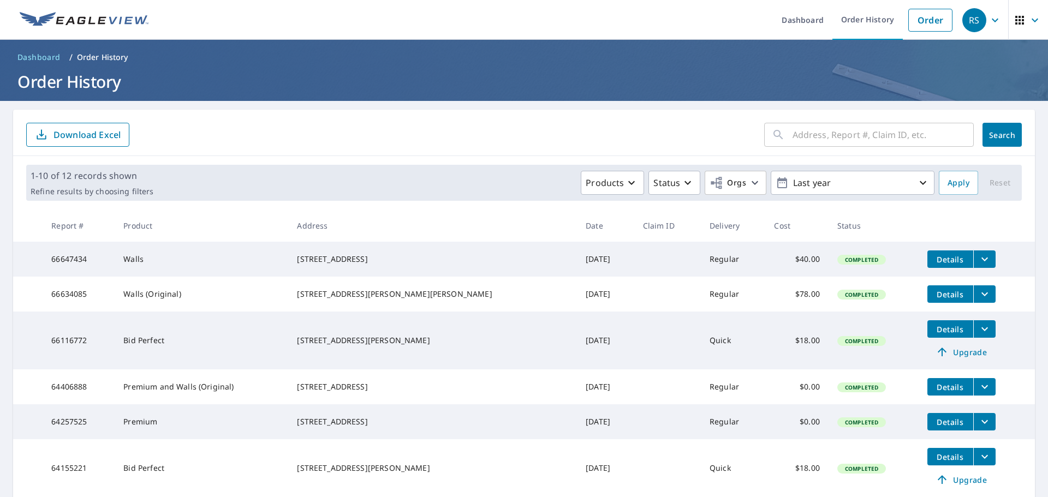
click at [978, 262] on icon "filesDropdownBtn-66647434" at bounding box center [984, 259] width 13 height 13
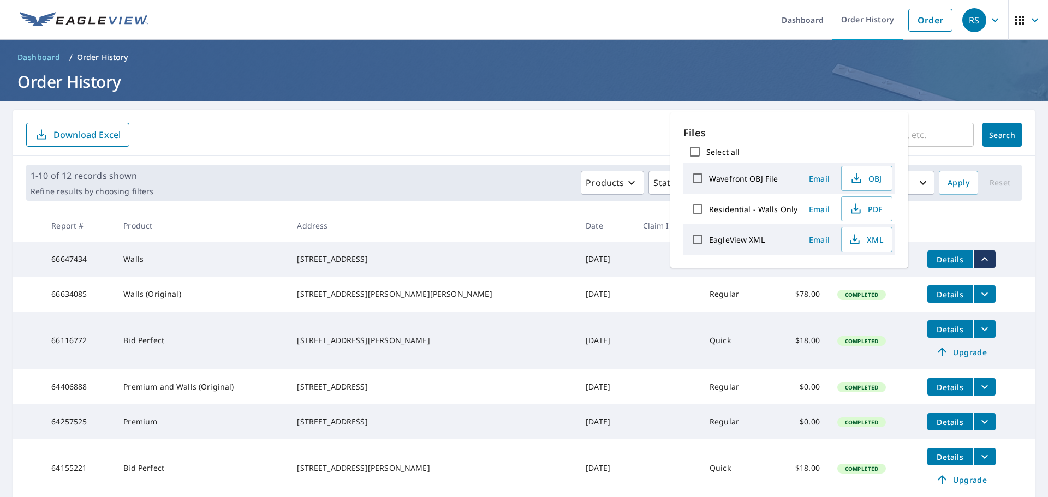
click at [470, 156] on div "1-10 of 12 records shown Refine results by choosing filters Products Status Org…" at bounding box center [523, 182] width 1021 height 53
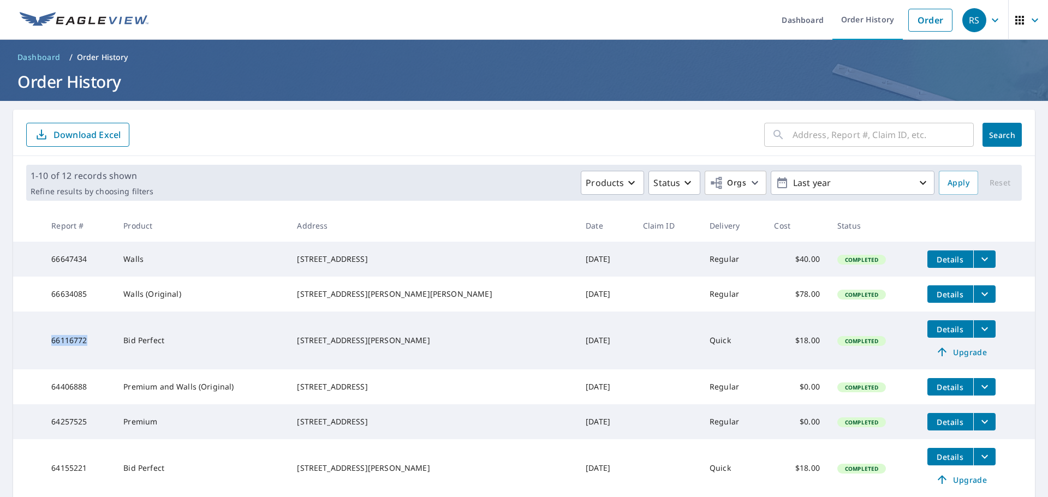
drag, startPoint x: 93, startPoint y: 350, endPoint x: 44, endPoint y: 349, distance: 48.6
click at [44, 349] on tr "66116772 Bid Perfect [STREET_ADDRESS][PERSON_NAME] [DATE] Quick $18.00 Complete…" at bounding box center [523, 341] width 1021 height 58
copy tr "66116772"
drag, startPoint x: 318, startPoint y: 341, endPoint x: 384, endPoint y: 353, distance: 67.1
click at [384, 353] on td "[STREET_ADDRESS][PERSON_NAME]" at bounding box center [432, 341] width 289 height 58
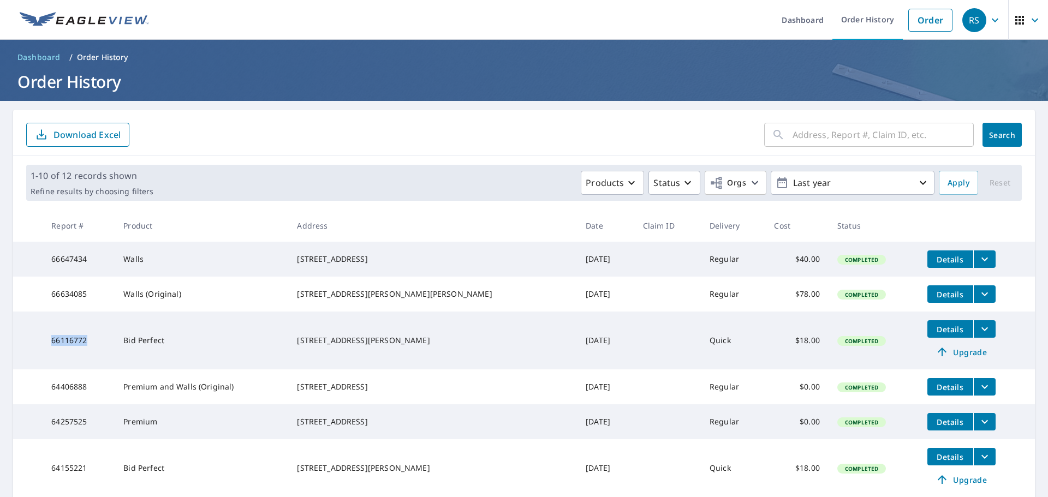
copy div "[STREET_ADDRESS][PERSON_NAME]"
